Goal: Information Seeking & Learning: Learn about a topic

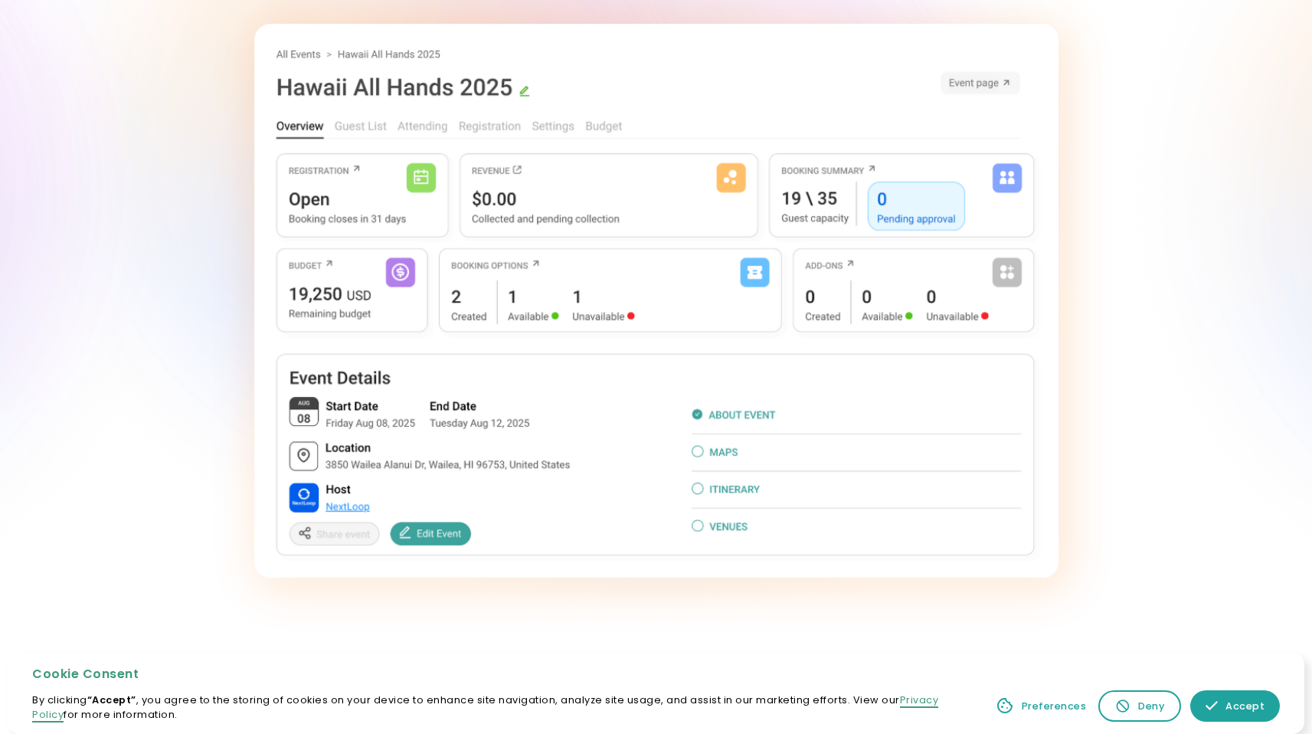
scroll to position [332, 0]
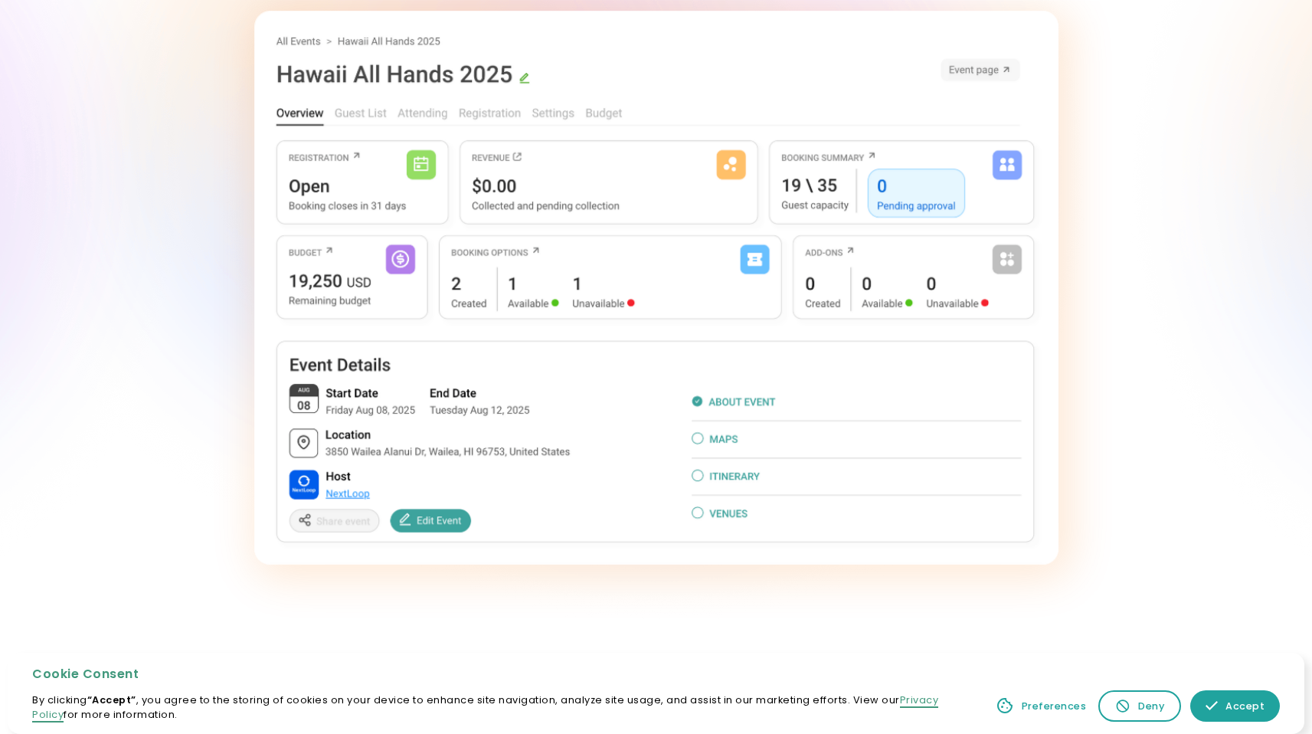
click at [747, 435] on img at bounding box center [656, 287] width 804 height 553
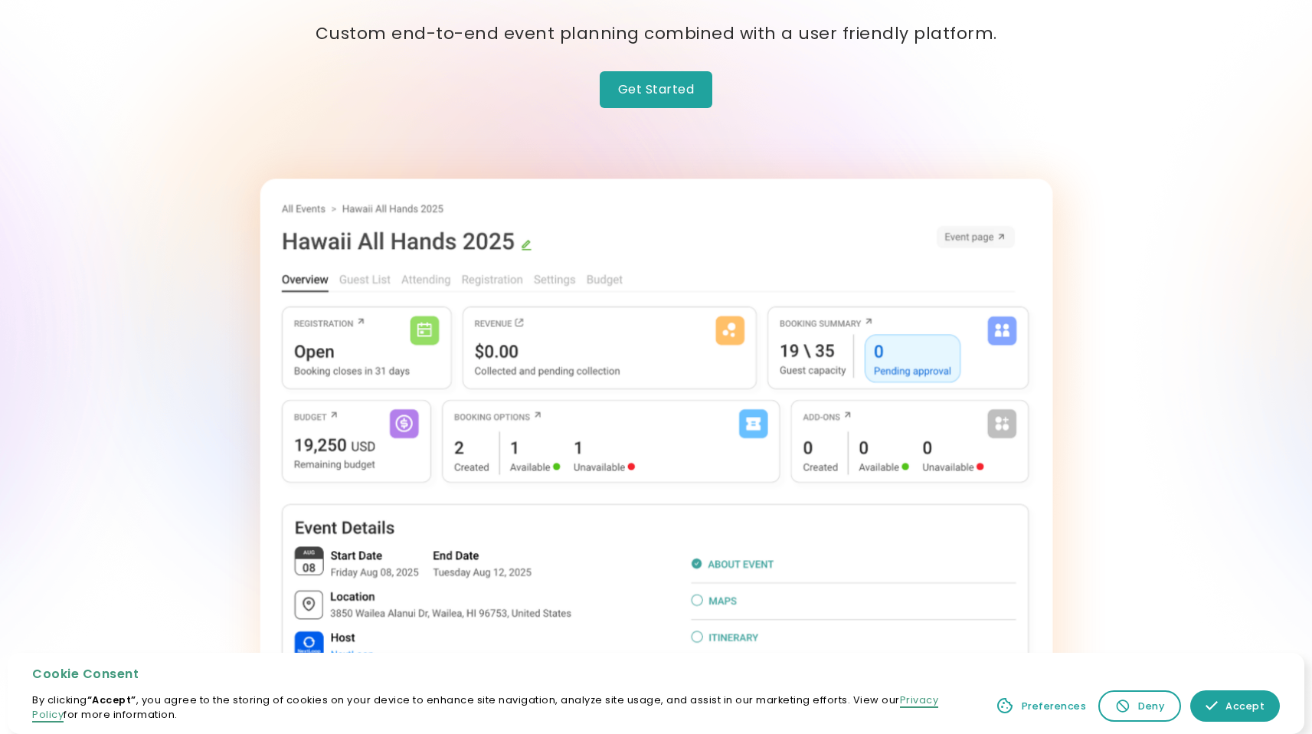
scroll to position [0, 0]
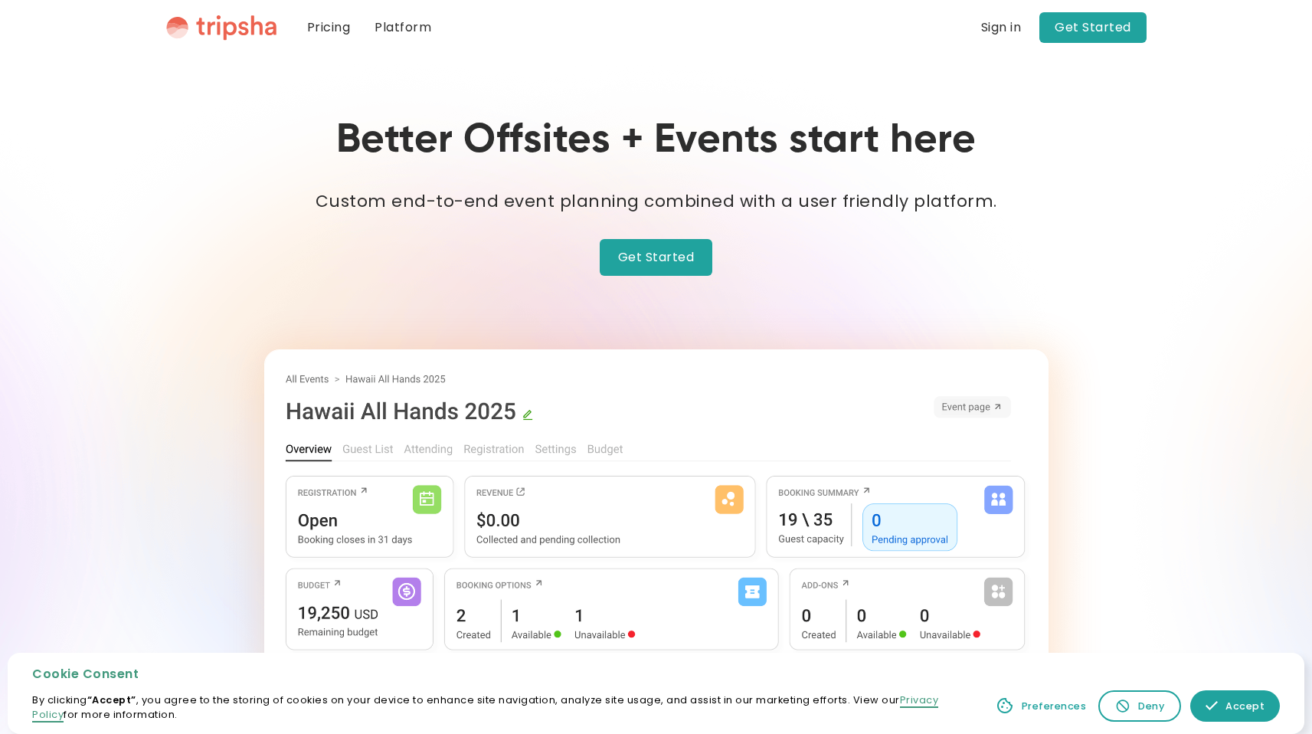
click at [433, 25] on link "Platform" at bounding box center [402, 27] width 81 height 55
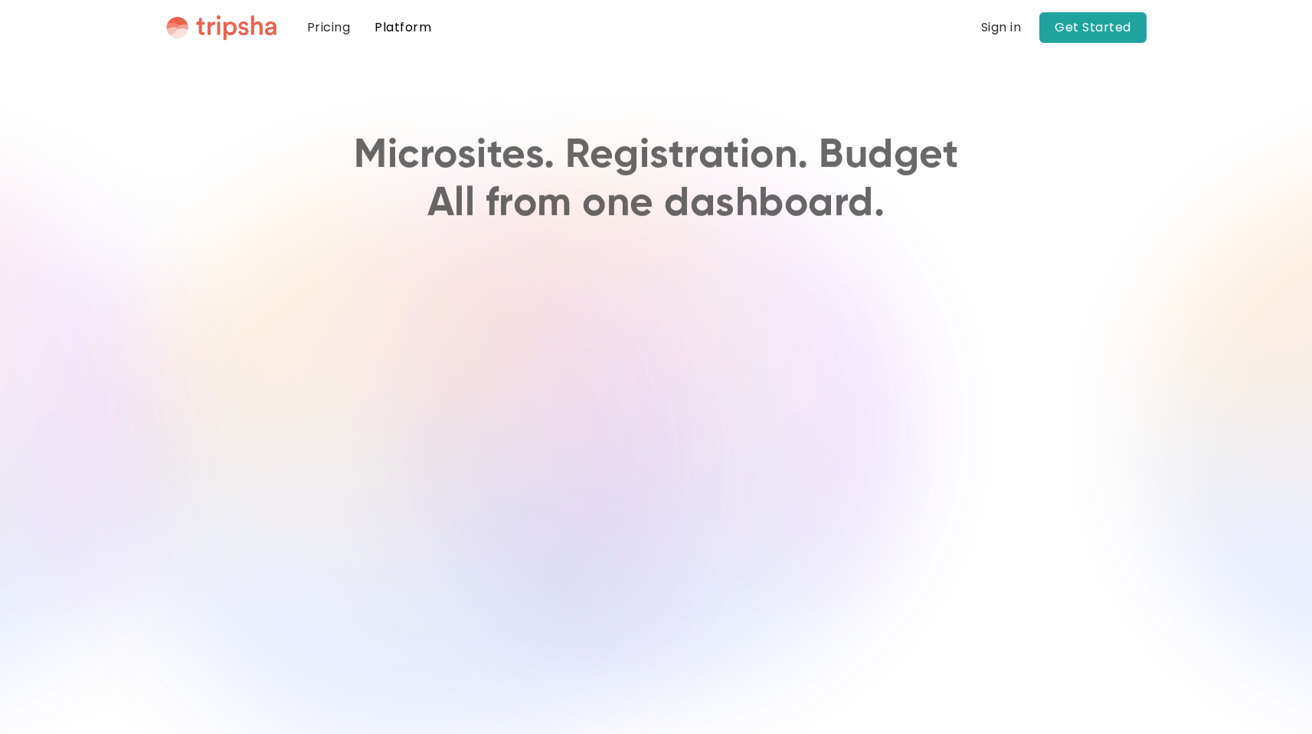
click at [348, 30] on link "Pricing" at bounding box center [329, 27] width 68 height 55
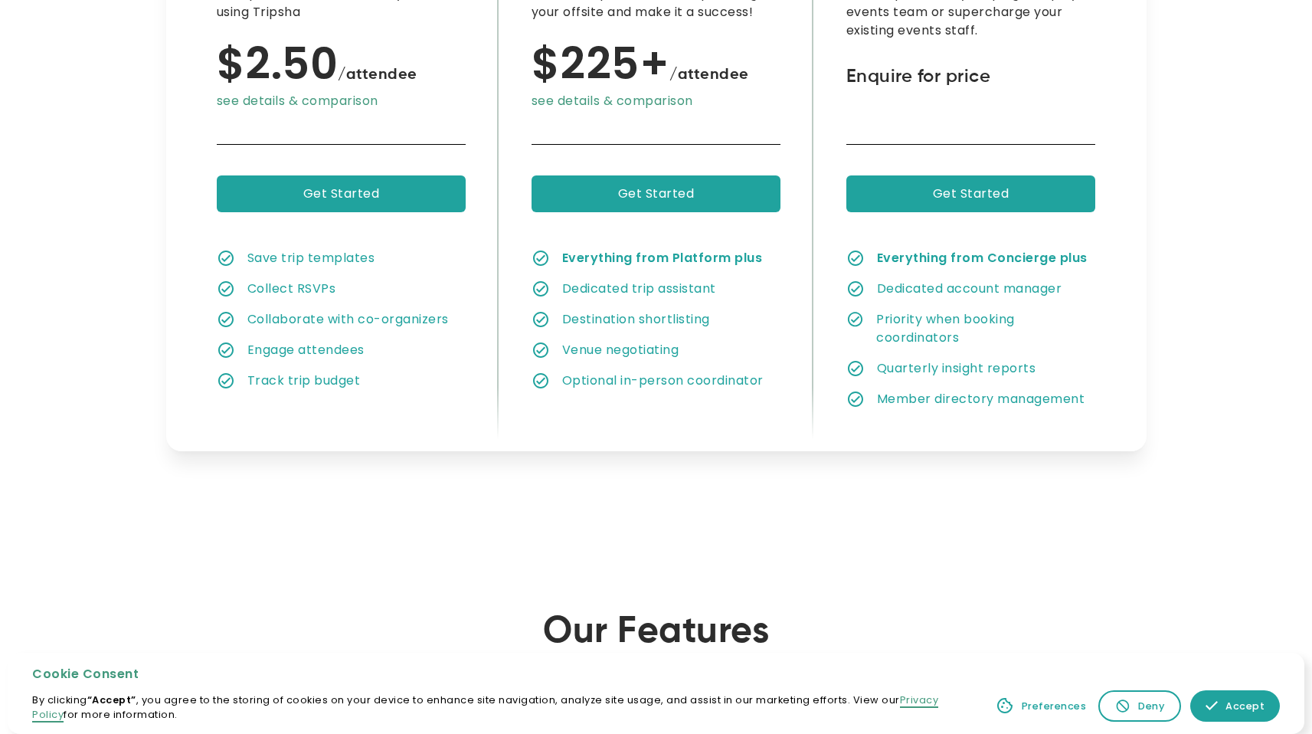
scroll to position [290, 0]
